Goal: Task Accomplishment & Management: Manage account settings

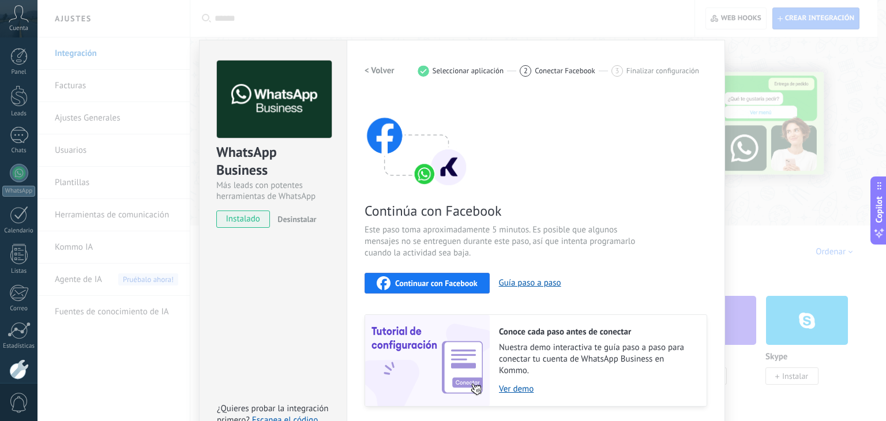
click at [422, 28] on div "WhatsApp Business Más leads con potentes herramientas de WhatsApp instalado Des…" at bounding box center [461, 210] width 848 height 421
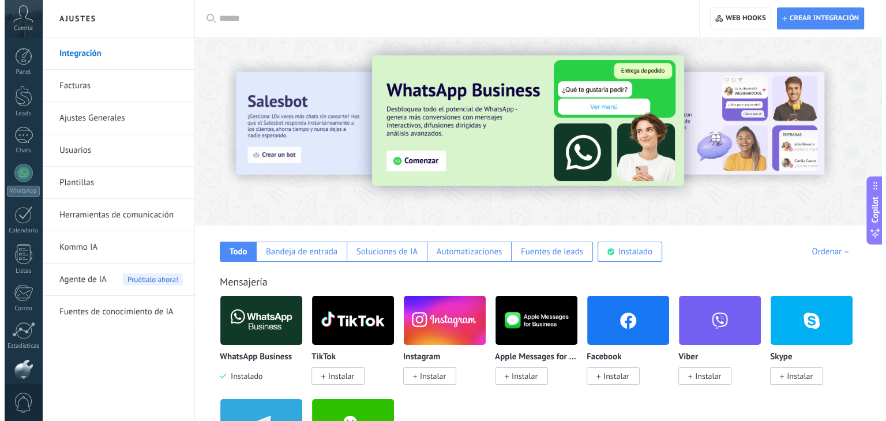
scroll to position [58, 0]
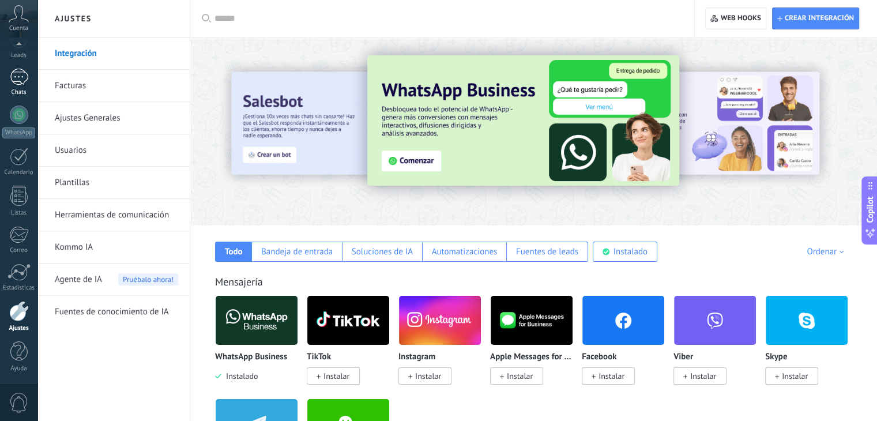
click at [17, 86] on link "Chats" at bounding box center [18, 83] width 37 height 28
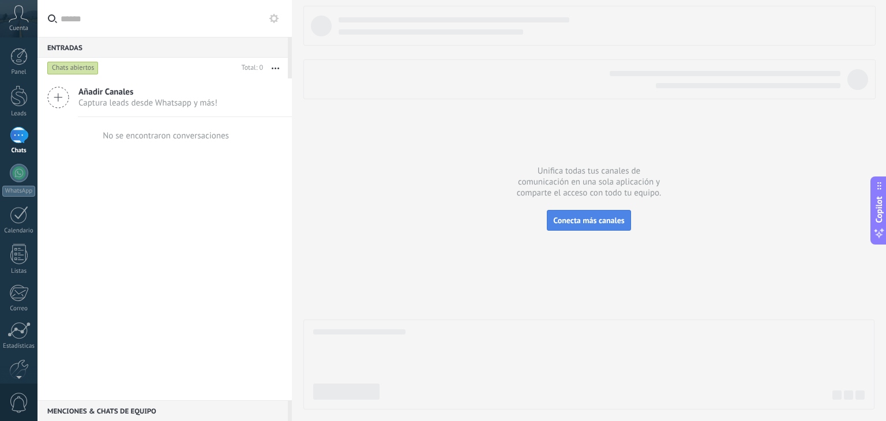
click at [581, 218] on span "Conecta más canales" at bounding box center [588, 220] width 71 height 10
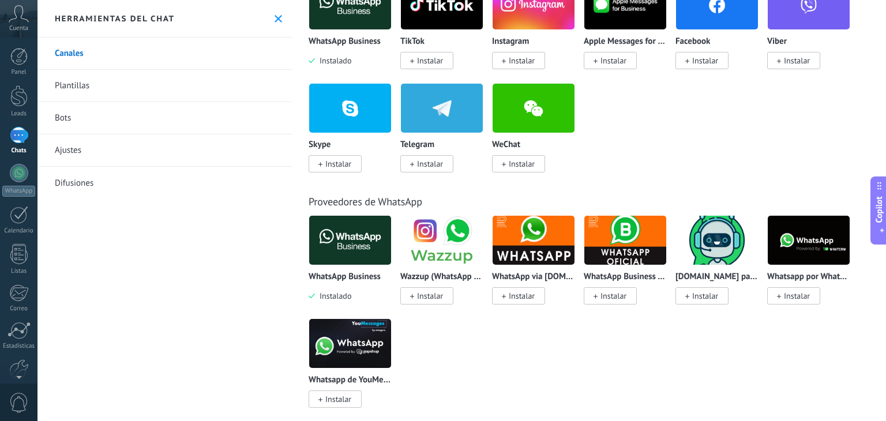
scroll to position [254, 0]
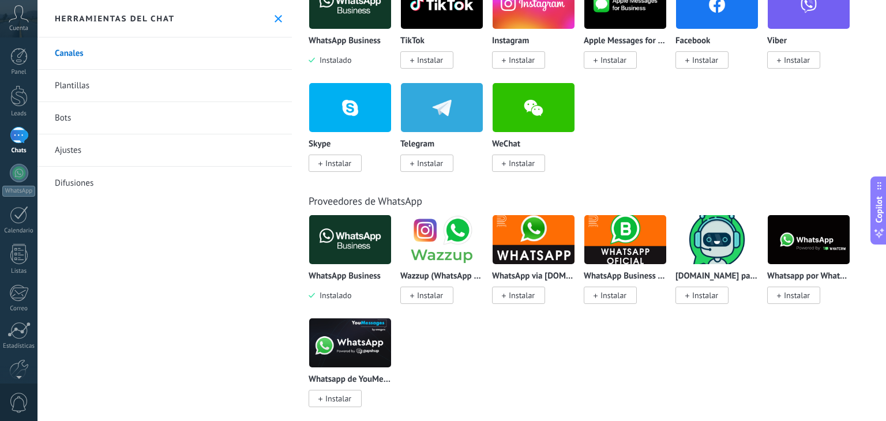
drag, startPoint x: 665, startPoint y: 339, endPoint x: 616, endPoint y: 185, distance: 161.2
click at [616, 185] on div "Proveedores de WhatsApp WhatsApp Business Instalado Wazzup (WhatsApp & Instagra…" at bounding box center [588, 288] width 587 height 235
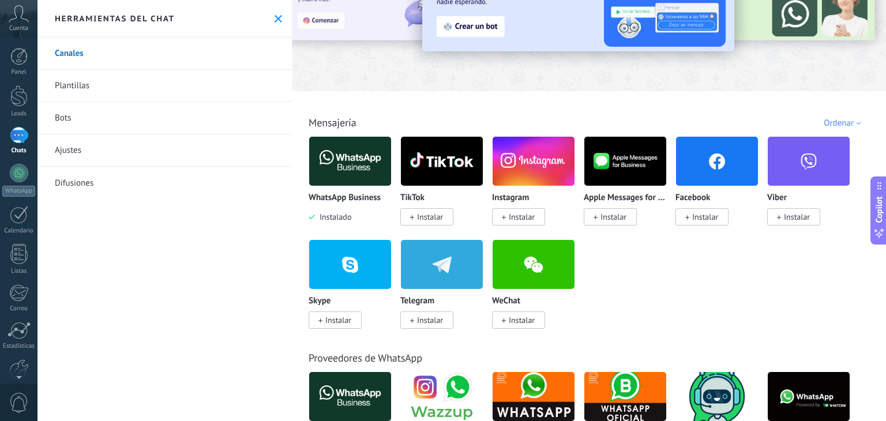
scroll to position [81, 0]
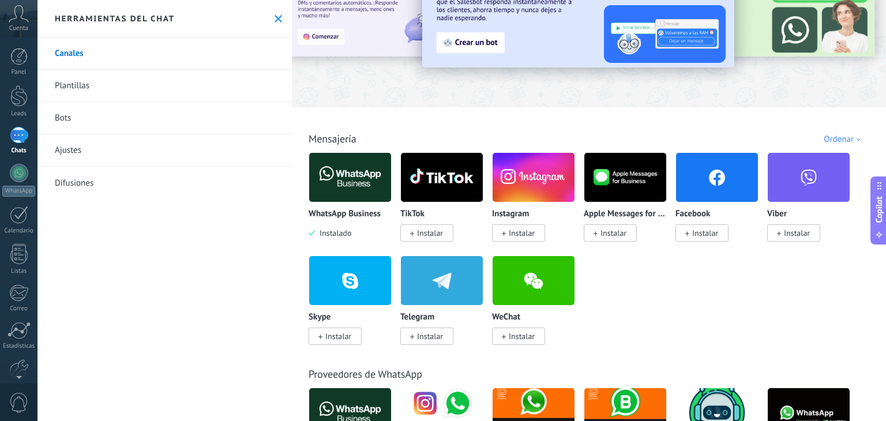
click at [685, 231] on span at bounding box center [687, 233] width 4 height 10
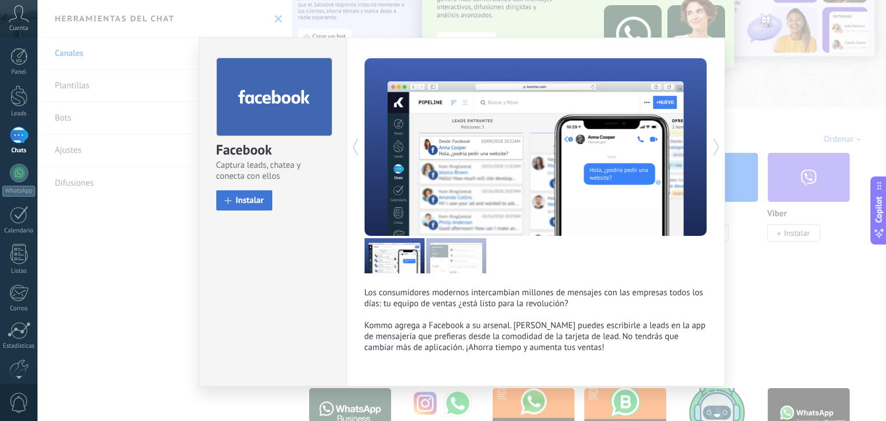
click at [253, 198] on span "Instalar" at bounding box center [250, 200] width 28 height 9
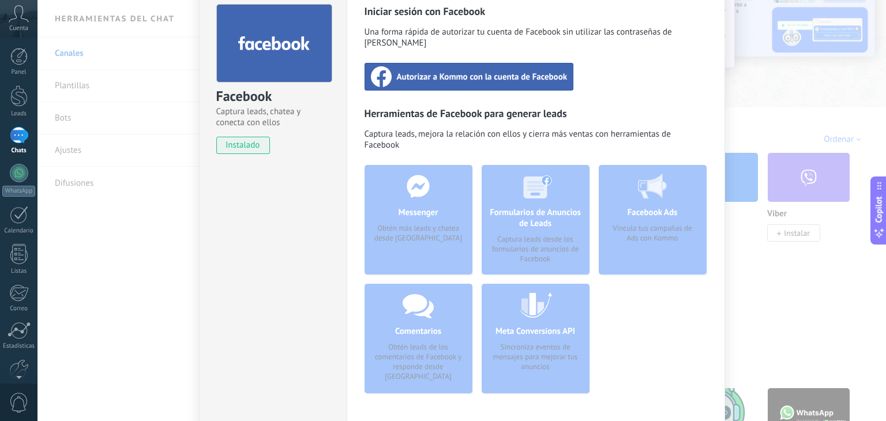
scroll to position [0, 0]
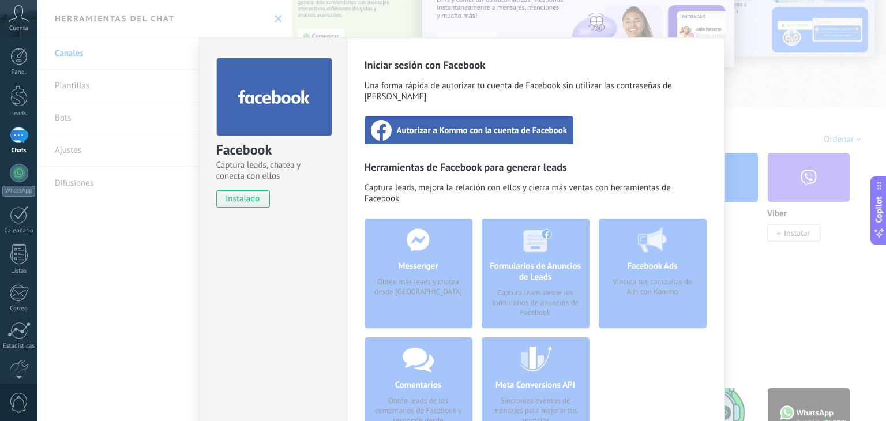
click at [406, 245] on div "Messenger Obtén más leads y chatea desde Kommo" at bounding box center [418, 274] width 108 height 110
click at [436, 125] on span "Autorizar a Kommo con la cuenta de Facebook" at bounding box center [482, 131] width 171 height 12
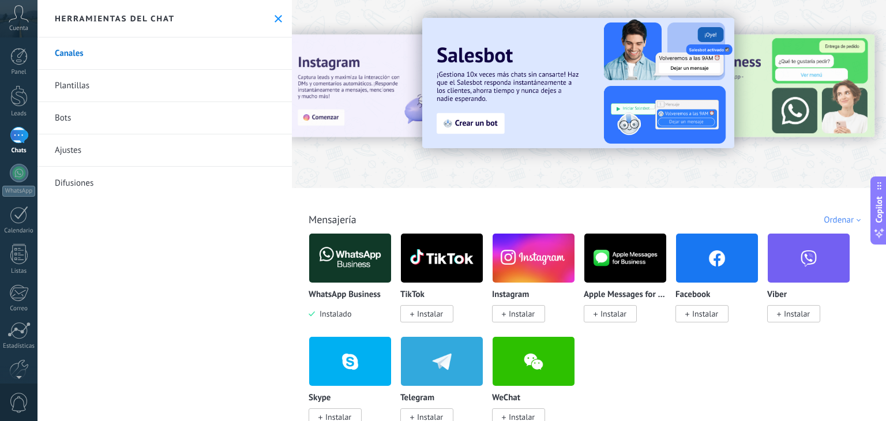
click at [527, 313] on span "Instalar" at bounding box center [522, 314] width 26 height 10
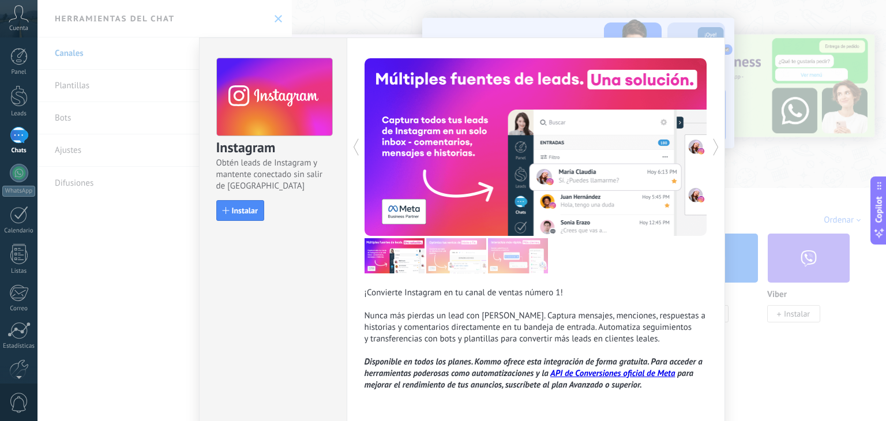
scroll to position [46, 0]
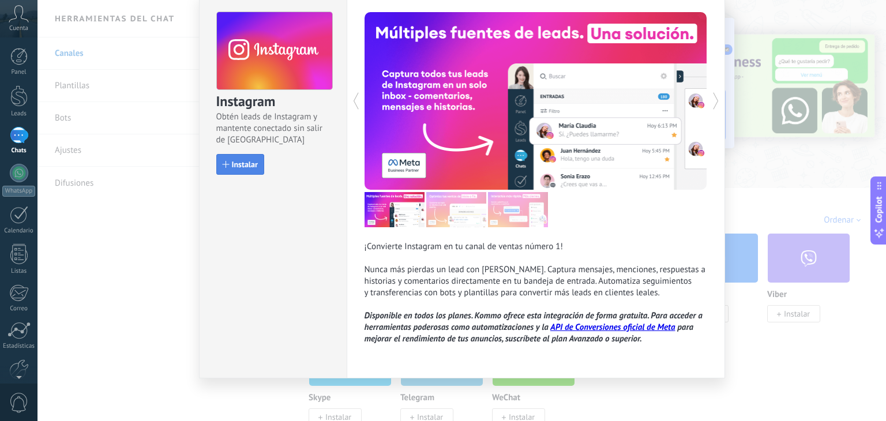
click at [242, 162] on span "Instalar" at bounding box center [245, 164] width 26 height 8
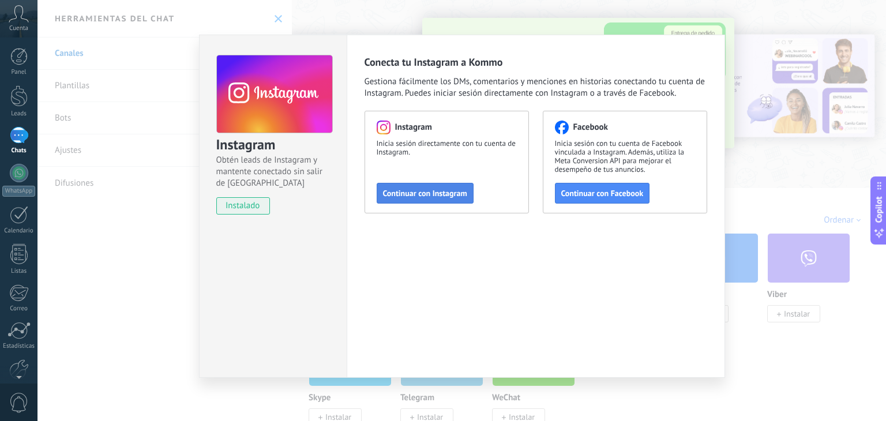
click at [402, 185] on button "Continuar con Instagram" at bounding box center [425, 193] width 97 height 21
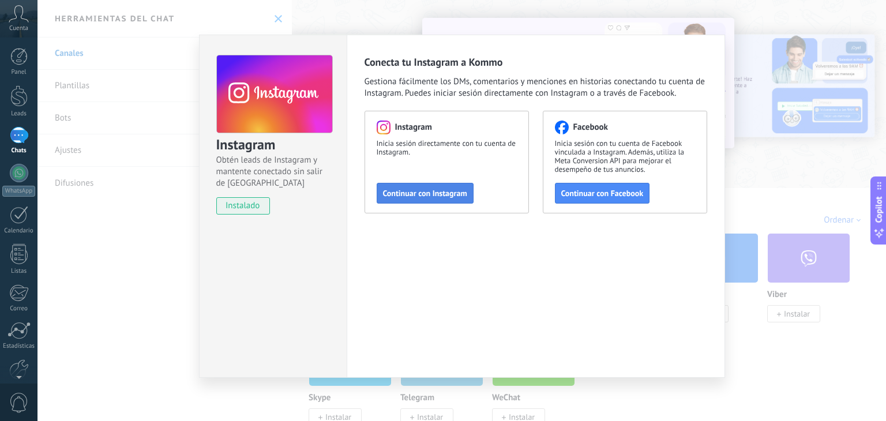
scroll to position [0, 0]
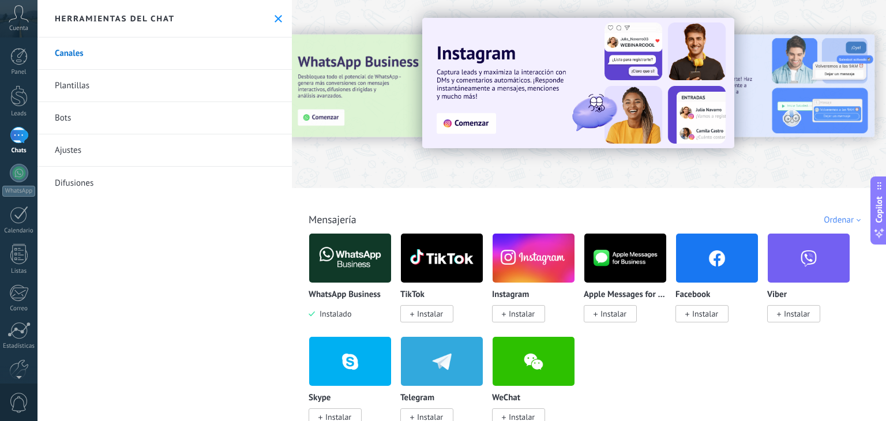
click at [20, 141] on div at bounding box center [19, 135] width 18 height 17
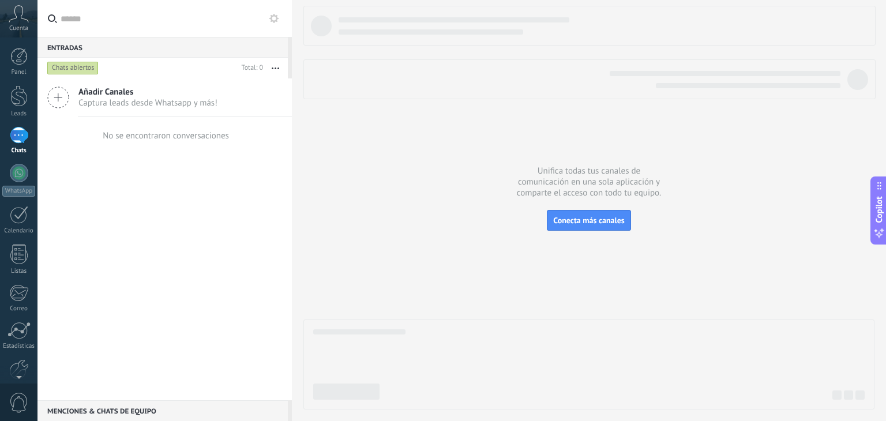
click at [65, 101] on icon at bounding box center [58, 98] width 22 height 22
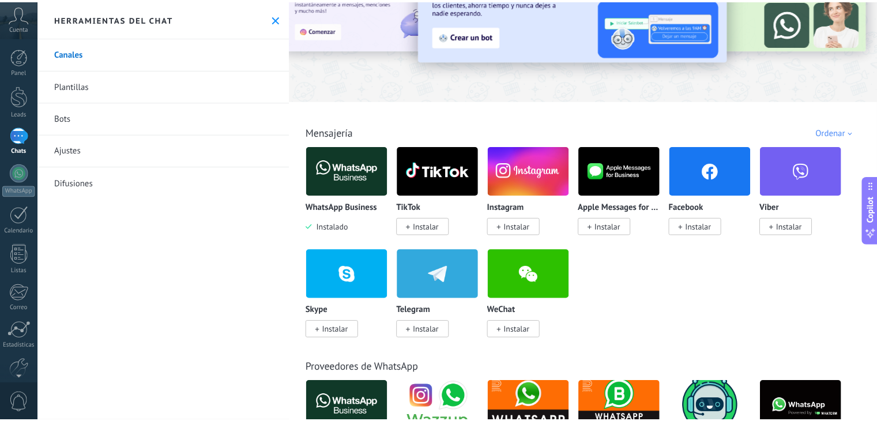
scroll to position [115, 0]
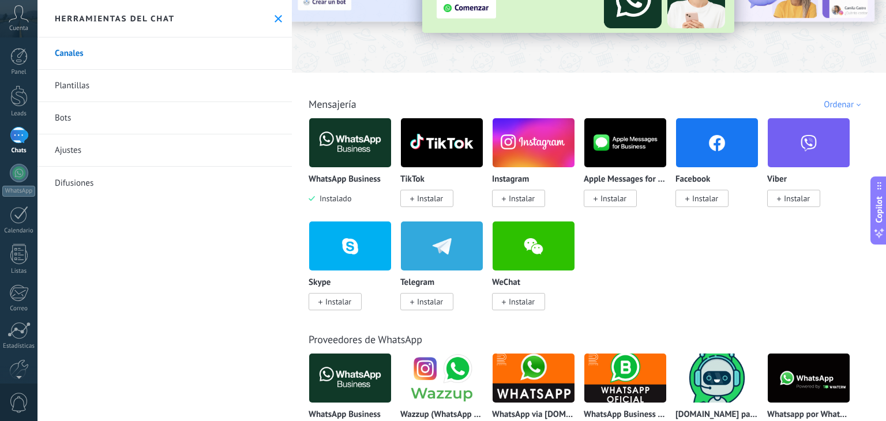
click at [26, 25] on span "Cuenta" at bounding box center [18, 28] width 19 height 7
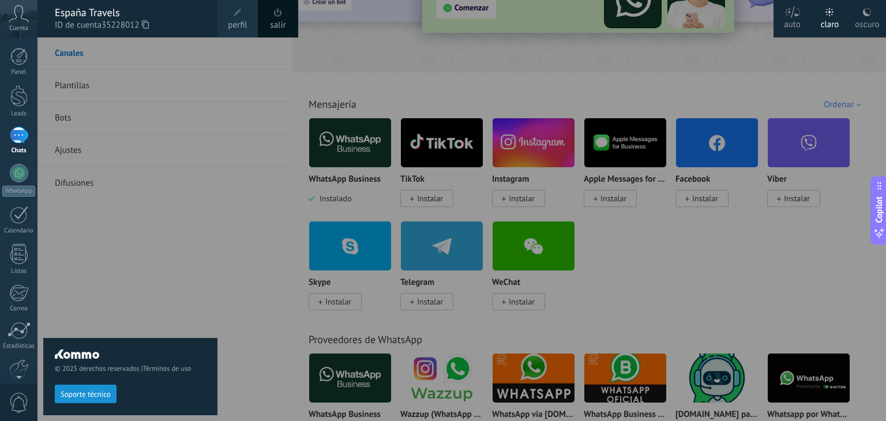
click at [20, 26] on span "Cuenta" at bounding box center [18, 28] width 19 height 7
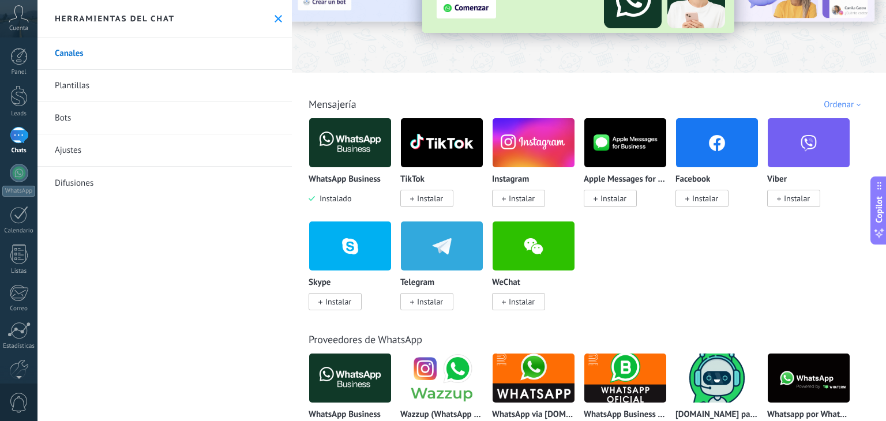
click at [20, 26] on span "Cuenta" at bounding box center [18, 28] width 19 height 7
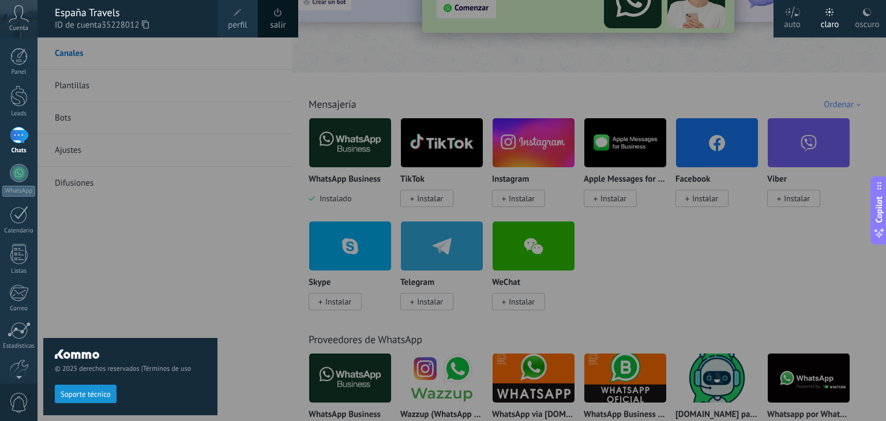
click at [20, 26] on span "Cuenta" at bounding box center [18, 28] width 19 height 7
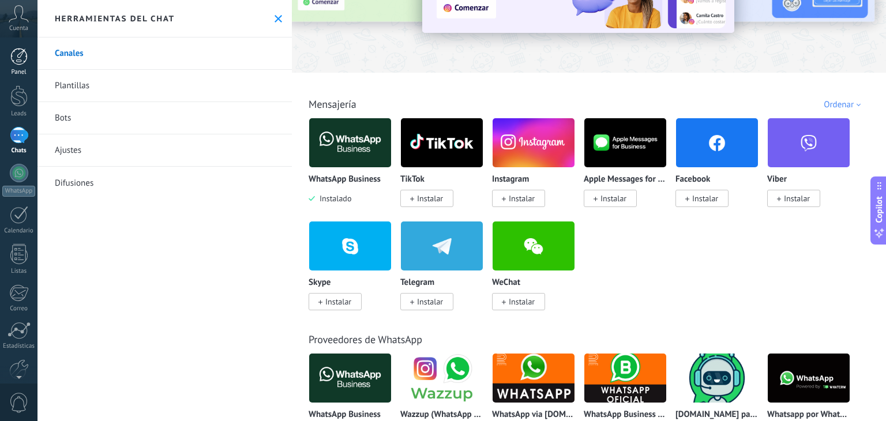
click at [17, 55] on div at bounding box center [18, 56] width 17 height 17
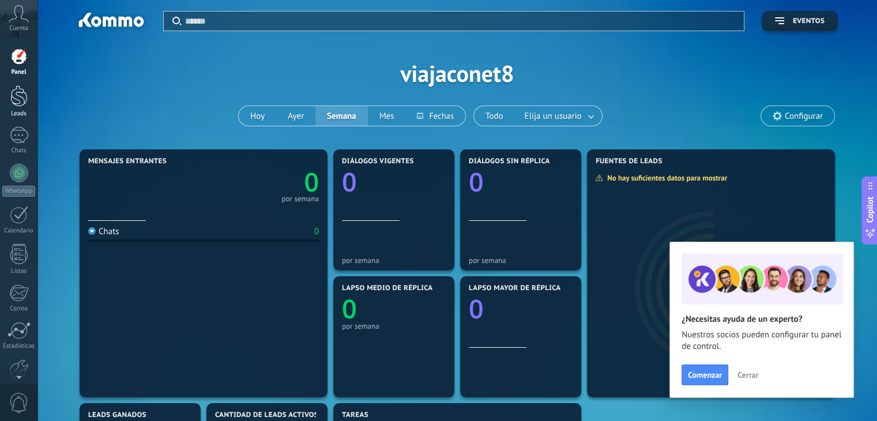
click at [21, 100] on div at bounding box center [18, 95] width 17 height 21
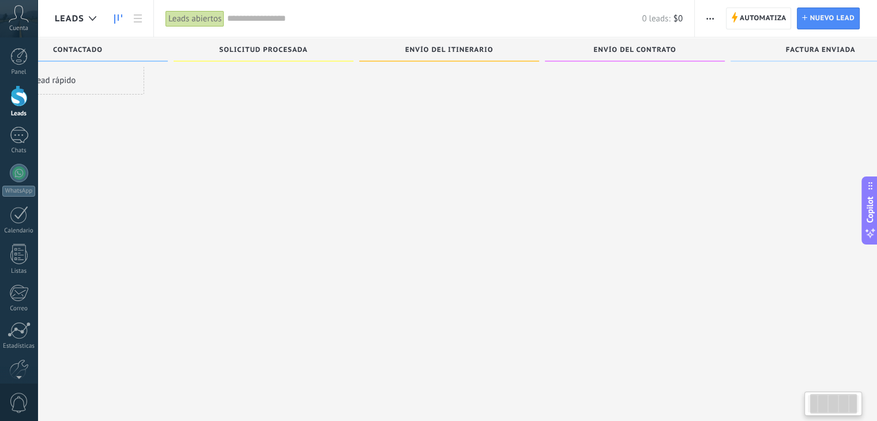
scroll to position [0, 118]
drag, startPoint x: 591, startPoint y: 127, endPoint x: 469, endPoint y: 114, distance: 122.4
click at [469, 116] on div at bounding box center [399, 201] width 180 height 270
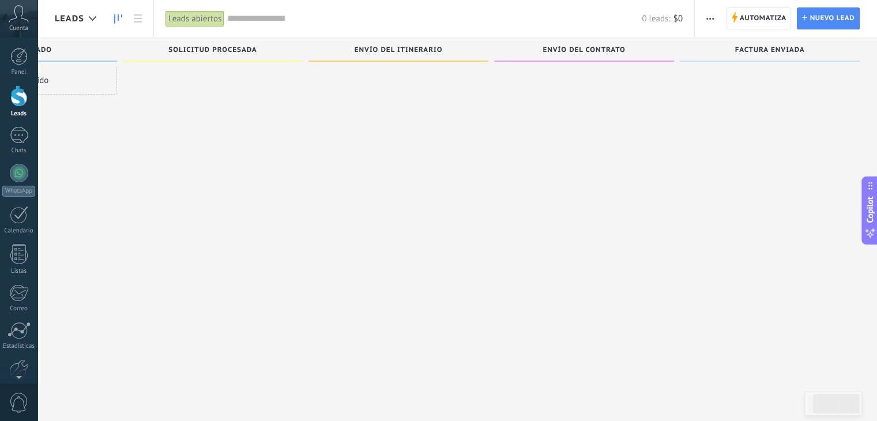
drag, startPoint x: 640, startPoint y: 119, endPoint x: 572, endPoint y: 125, distance: 67.7
click at [572, 125] on div at bounding box center [584, 201] width 180 height 270
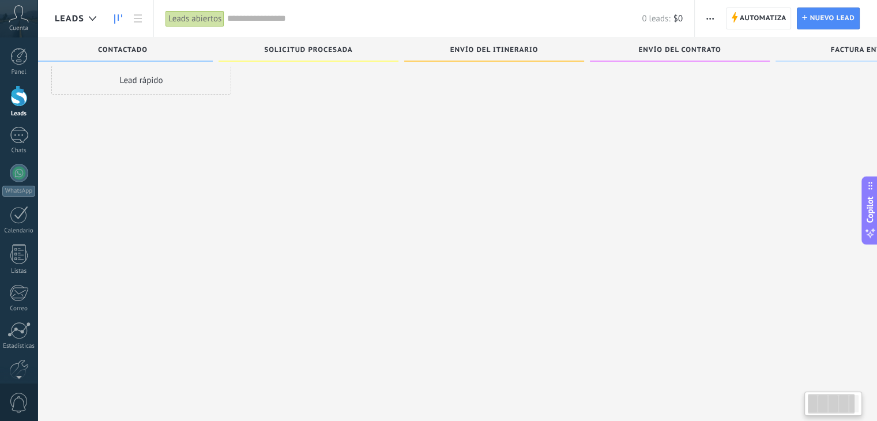
scroll to position [0, 0]
drag, startPoint x: 437, startPoint y: 125, endPoint x: 584, endPoint y: 127, distance: 147.1
click at [584, 127] on div at bounding box center [516, 201] width 180 height 270
click at [20, 217] on div at bounding box center [19, 215] width 18 height 18
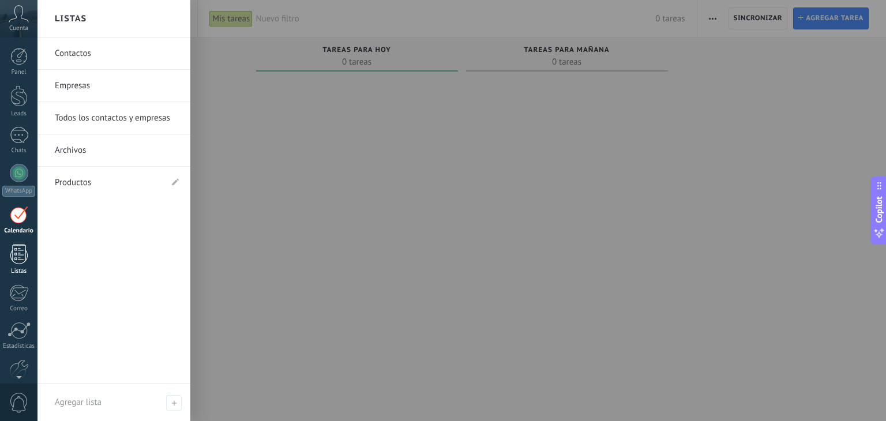
click at [16, 255] on div at bounding box center [18, 254] width 17 height 20
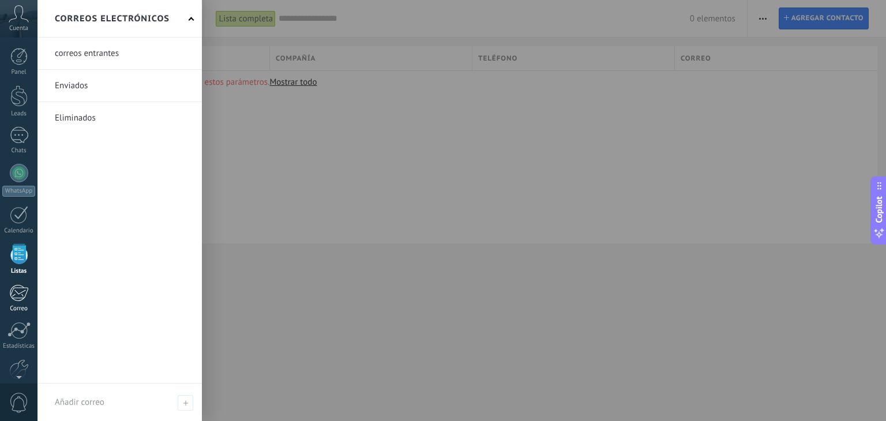
click at [18, 294] on div at bounding box center [18, 292] width 19 height 17
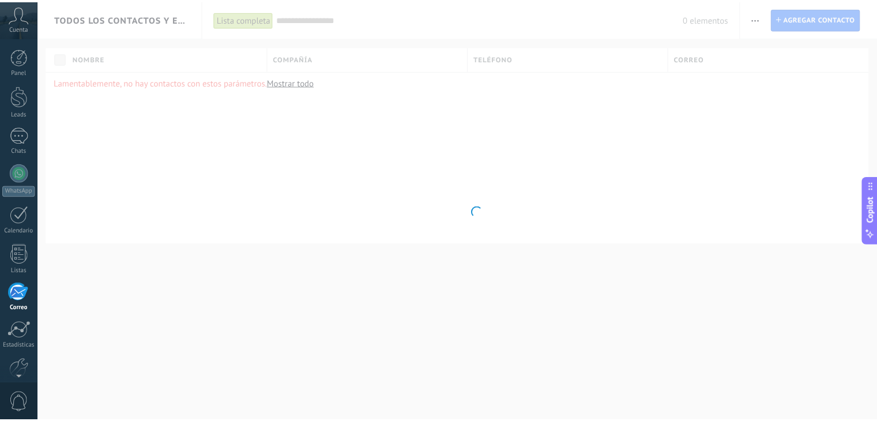
scroll to position [58, 0]
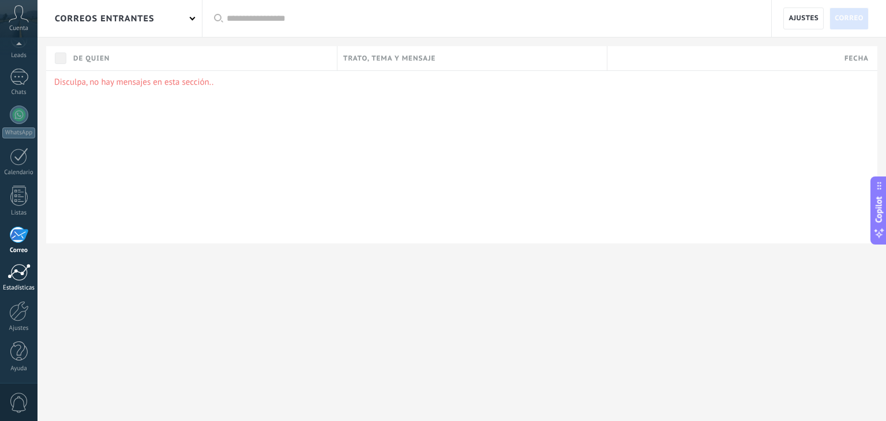
click at [18, 287] on div "Estadísticas" at bounding box center [18, 287] width 33 height 7
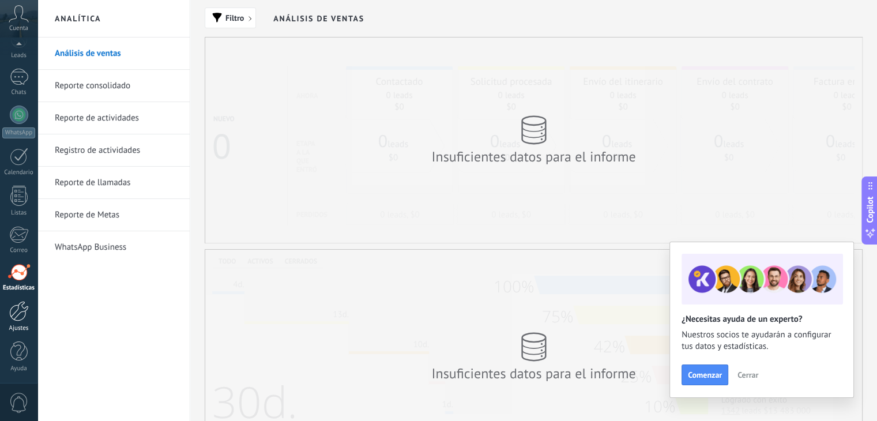
click at [16, 311] on div at bounding box center [19, 311] width 20 height 20
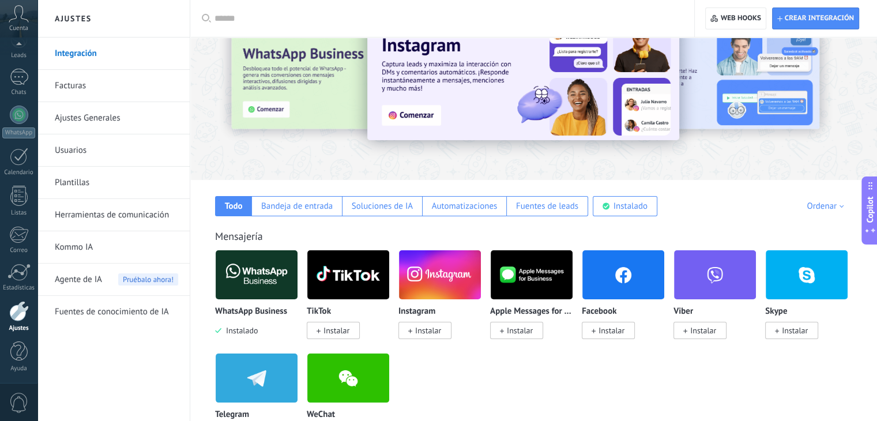
scroll to position [115, 0]
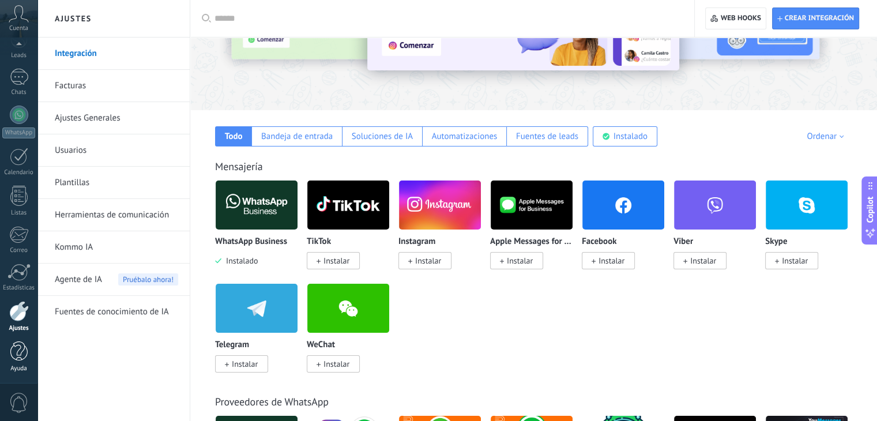
click at [22, 348] on div at bounding box center [18, 351] width 17 height 20
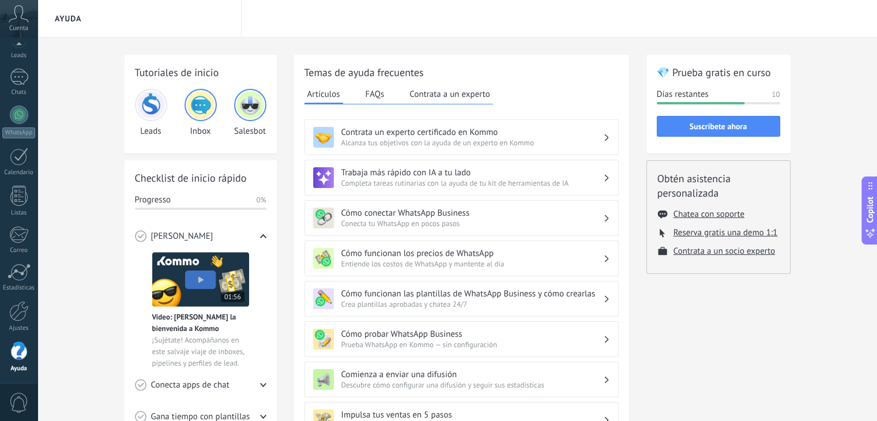
click at [13, 401] on span "0" at bounding box center [19, 403] width 20 height 20
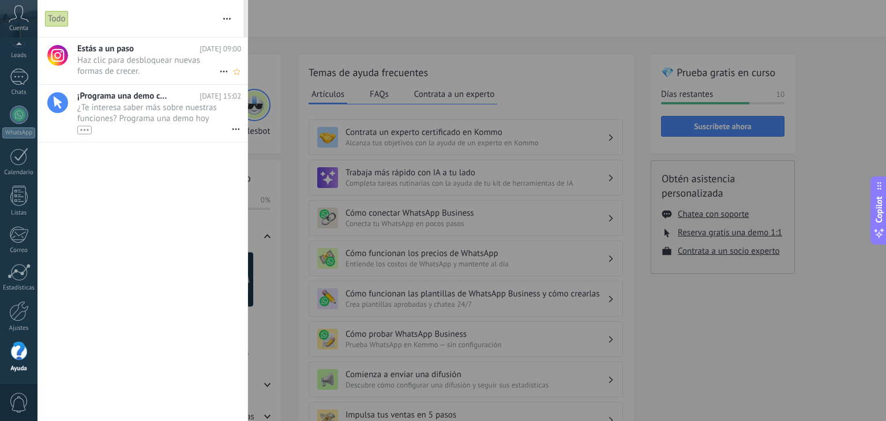
click at [126, 65] on span "Haz clic para desbloquear nuevas formas de crecer. •••" at bounding box center [148, 66] width 142 height 22
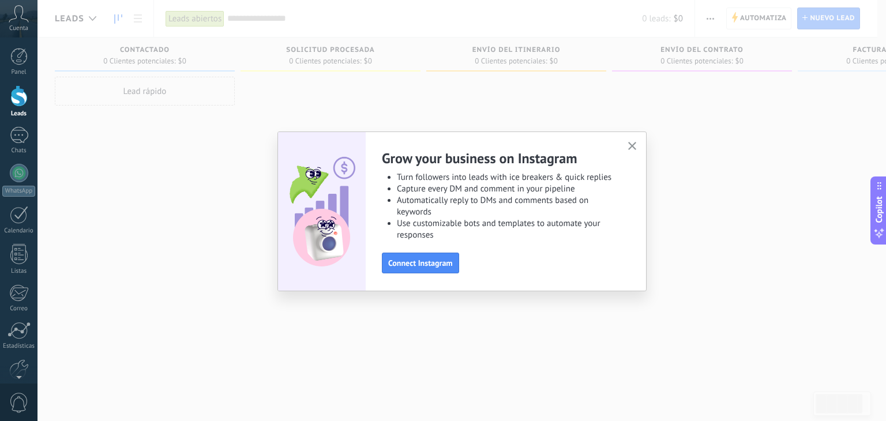
click at [630, 149] on icon "button" at bounding box center [632, 146] width 9 height 9
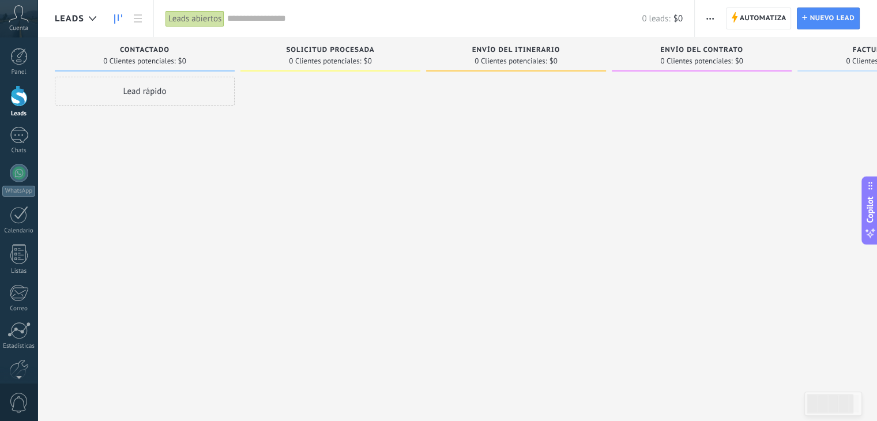
click at [21, 101] on div at bounding box center [18, 95] width 17 height 21
click at [145, 93] on div "Lead rápido" at bounding box center [145, 91] width 180 height 29
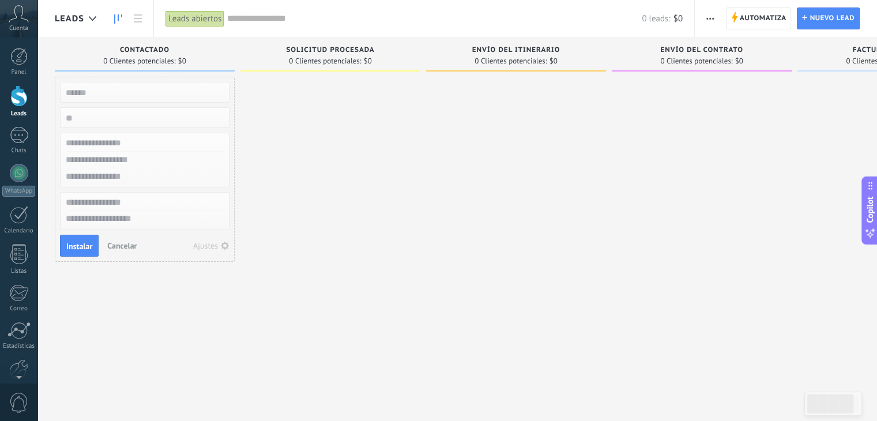
click at [301, 62] on span "0 Clientes potenciales:" at bounding box center [325, 61] width 72 height 7
click at [301, 68] on div "Solicitud procesada 0 Clientes potenciales: $0" at bounding box center [330, 54] width 180 height 34
click at [195, 74] on div "Contactado 0 Clientes potenciales: $0" at bounding box center [145, 56] width 180 height 39
click at [125, 243] on span "Cancelar" at bounding box center [121, 245] width 29 height 10
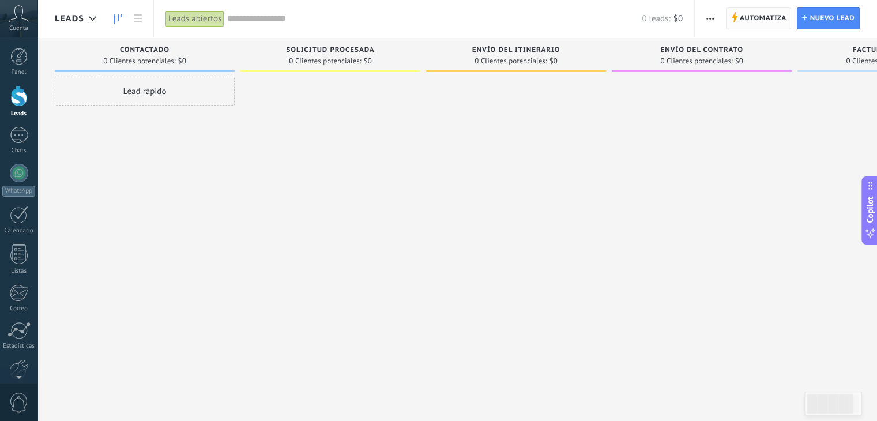
click at [744, 20] on span "Automatiza" at bounding box center [763, 18] width 47 height 21
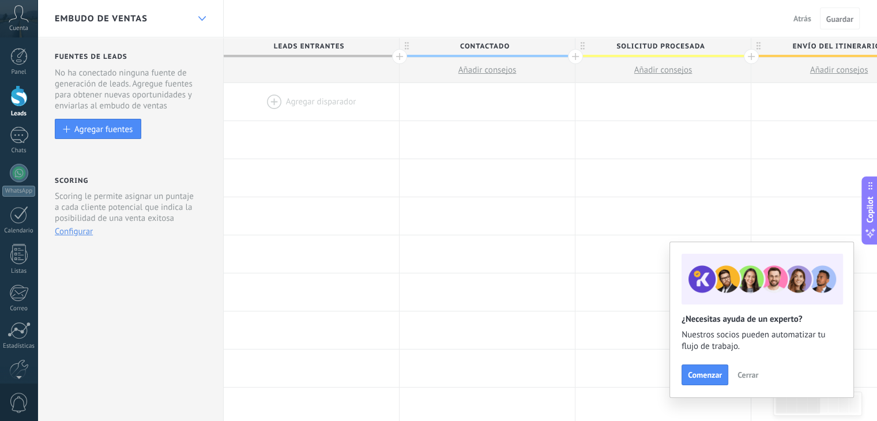
click at [198, 17] on icon at bounding box center [201, 18] width 7 height 5
